Goal: Find specific page/section: Find specific page/section

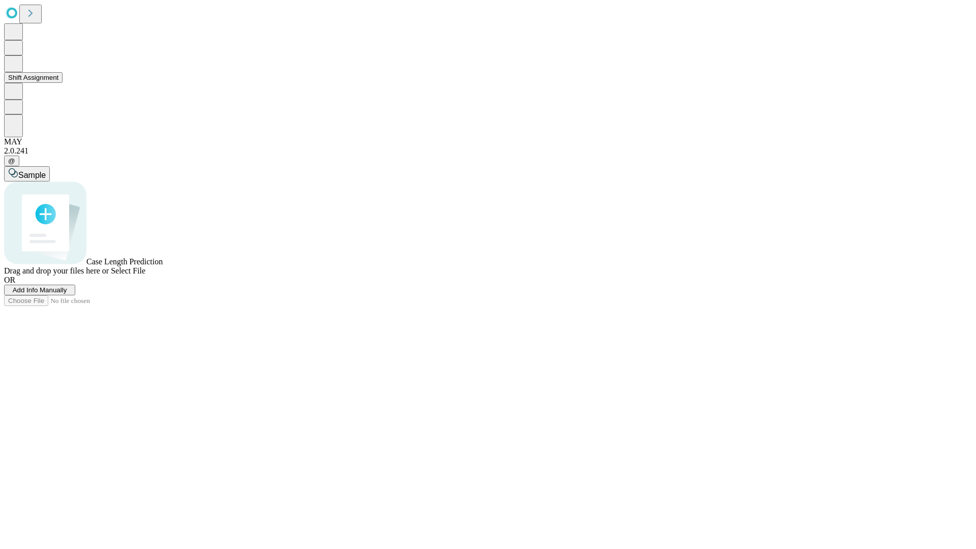
click at [63, 83] on button "Shift Assignment" at bounding box center [33, 77] width 58 height 11
